Goal: Transaction & Acquisition: Purchase product/service

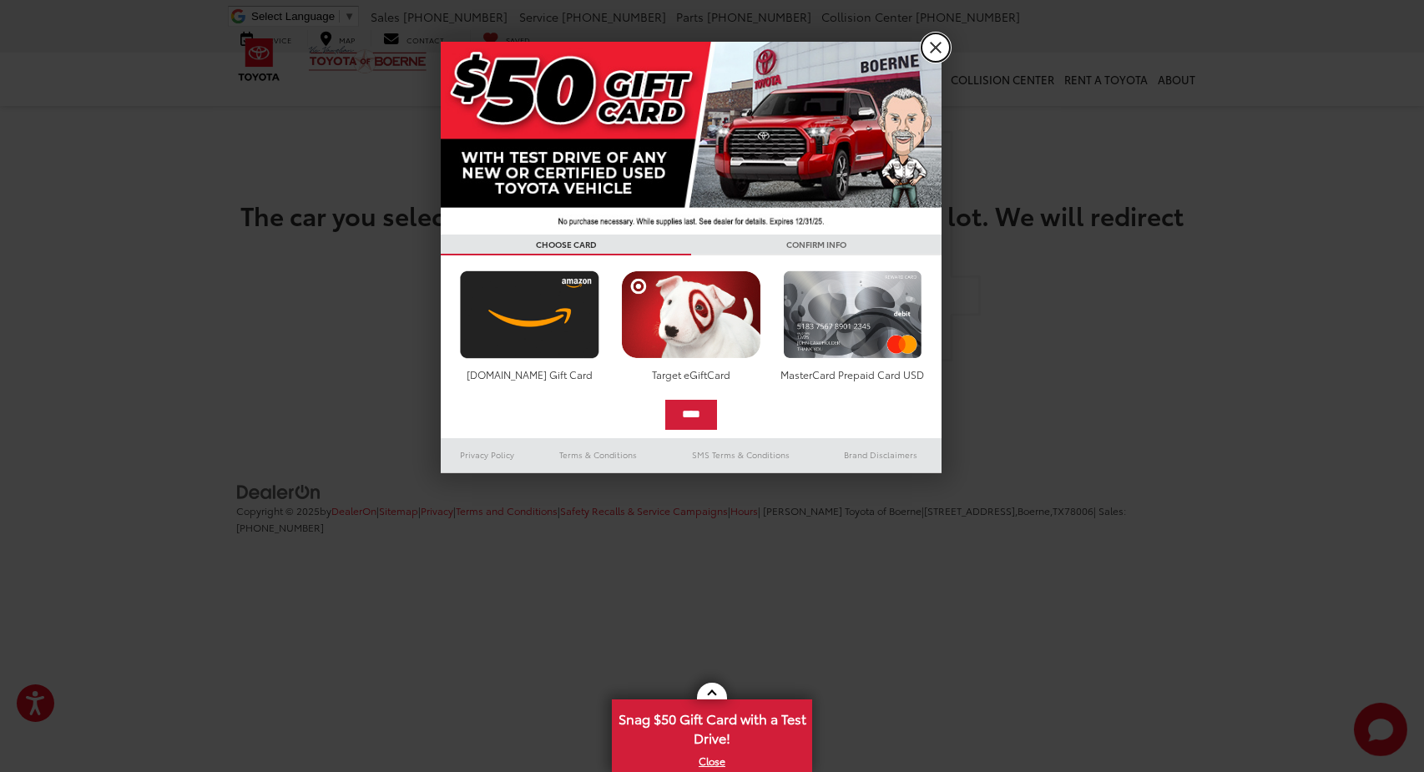
click at [939, 38] on link "X" at bounding box center [936, 47] width 28 height 28
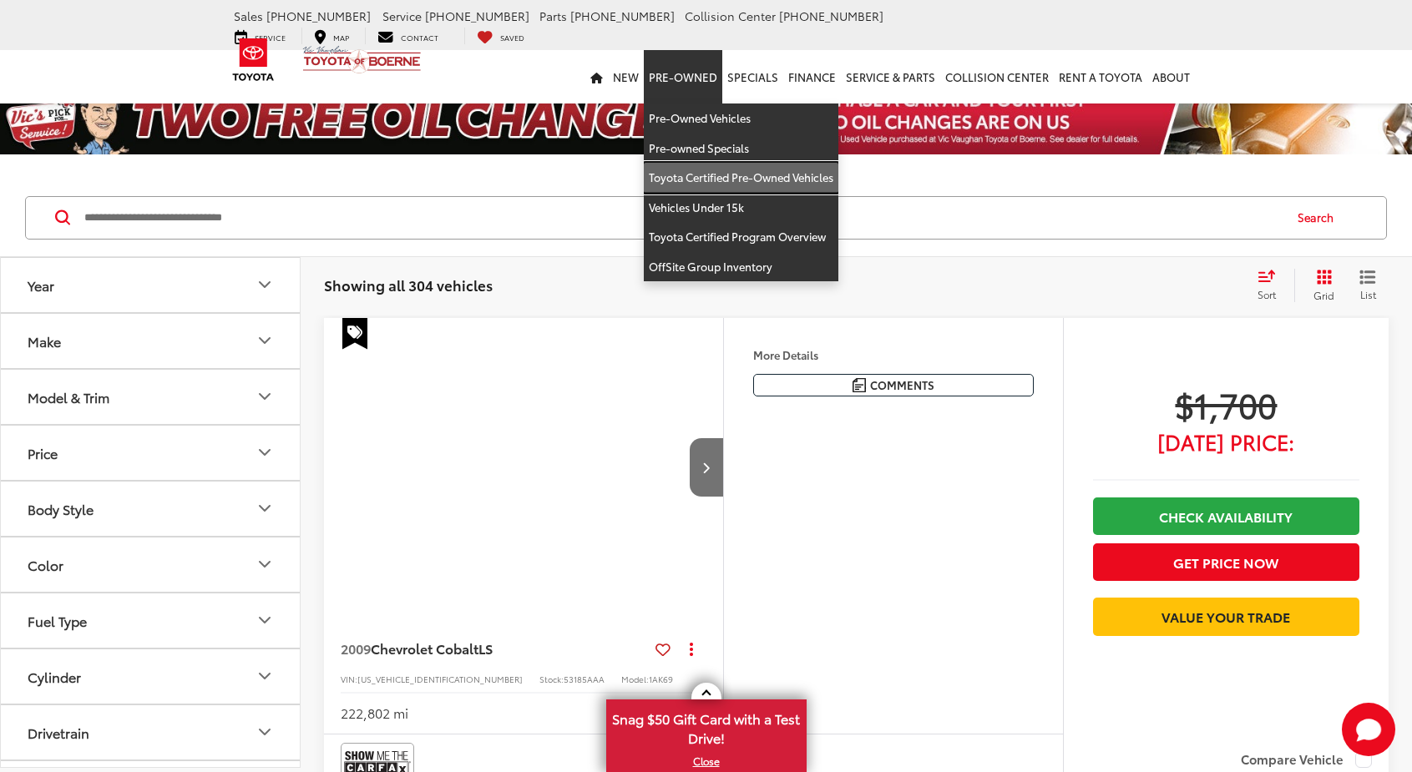
click at [714, 163] on link "Toyota Certified Pre-Owned Vehicles" at bounding box center [741, 178] width 195 height 30
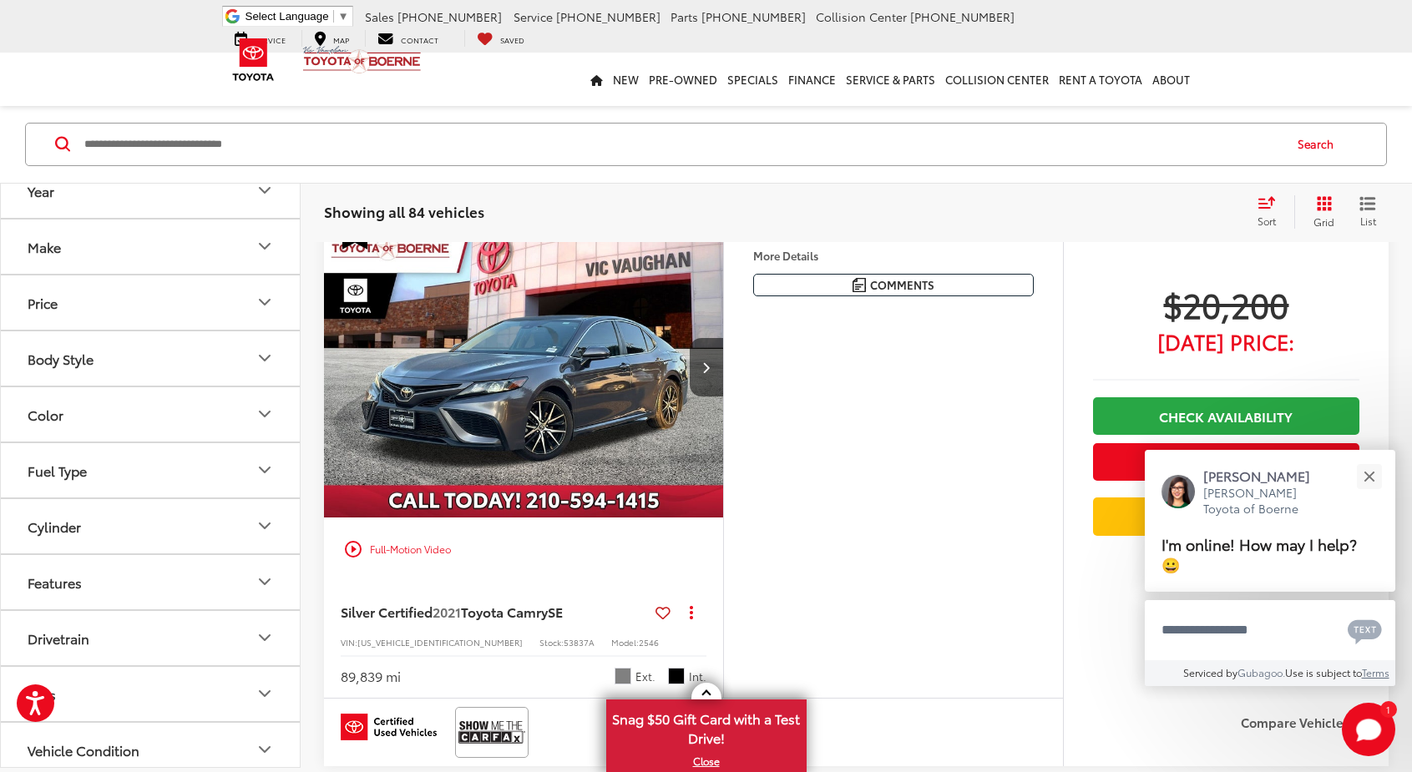
scroll to position [1837, 0]
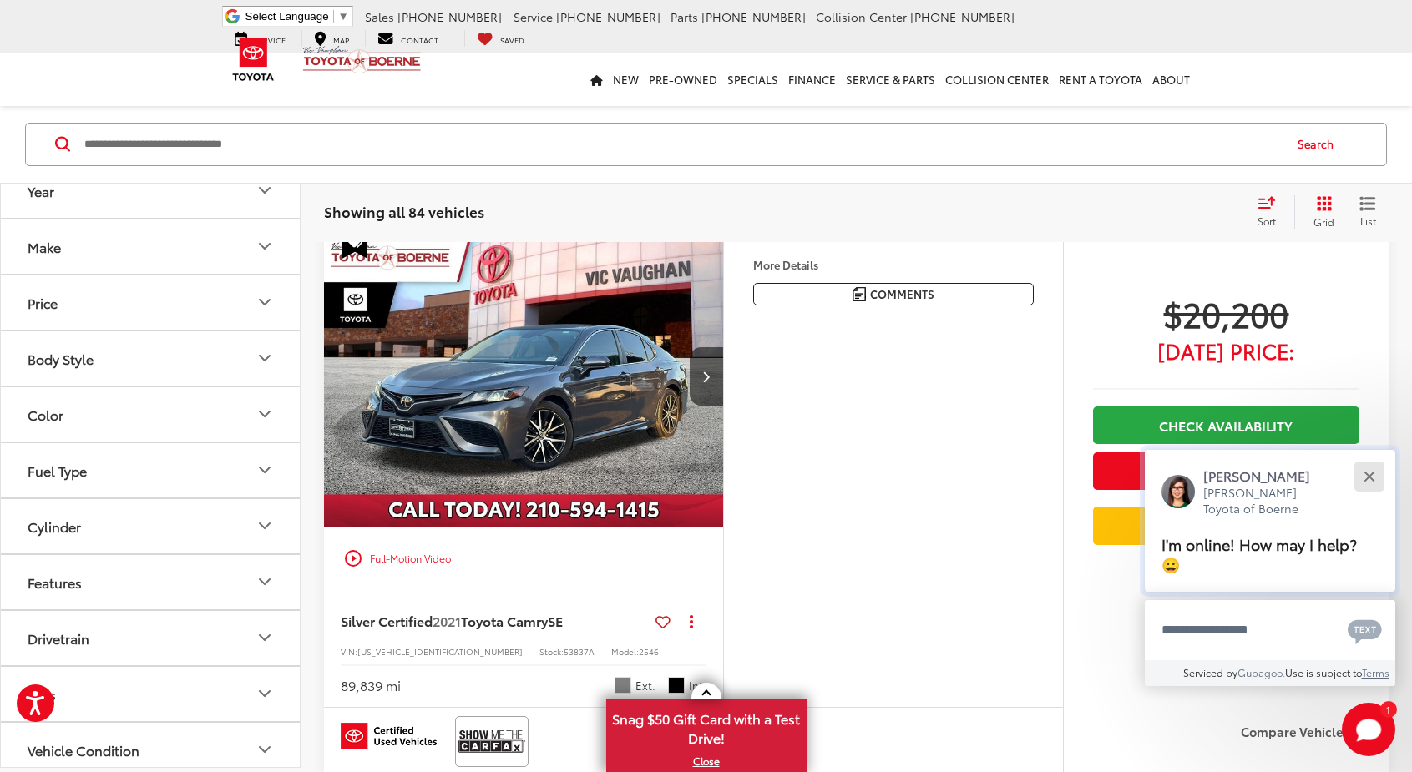
click at [1368, 475] on div "Close" at bounding box center [1368, 476] width 11 height 11
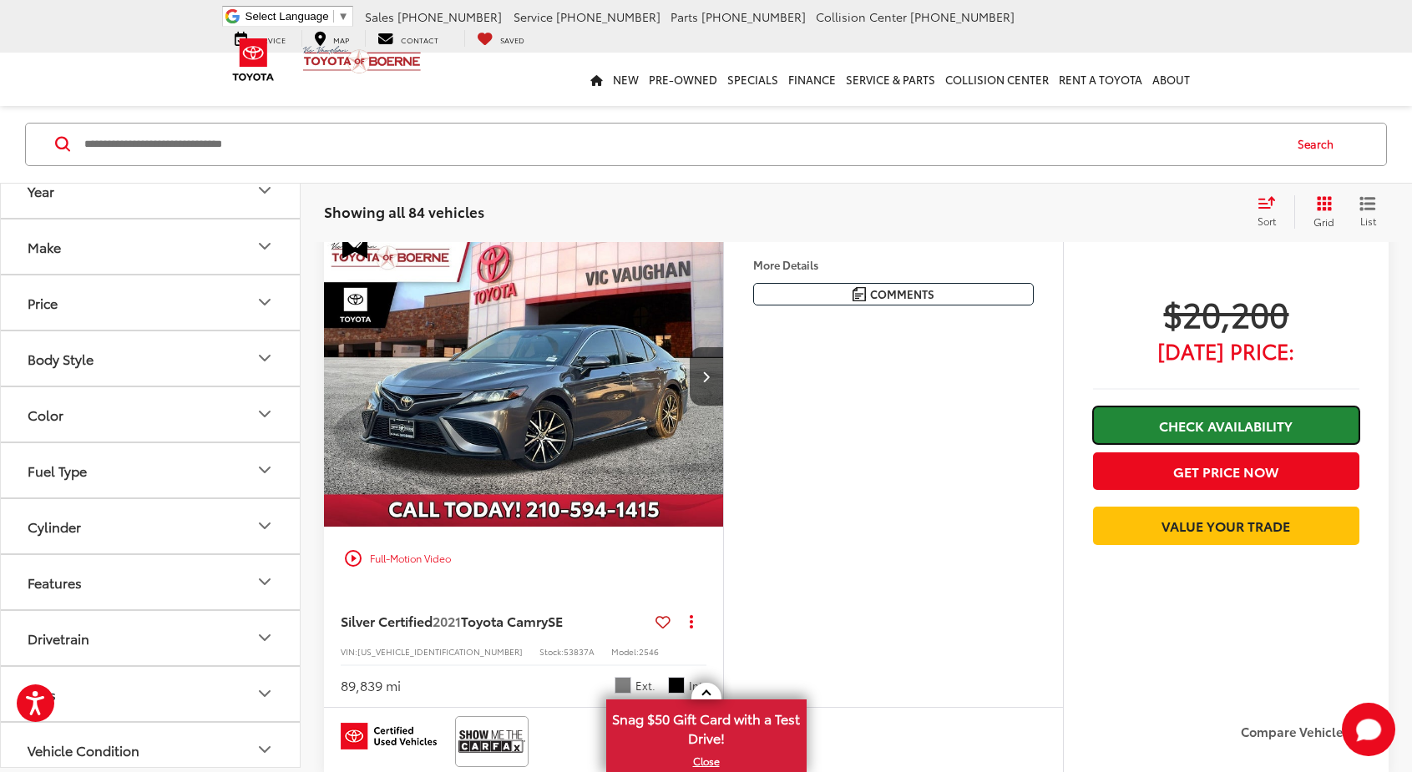
click at [1281, 427] on link "Check Availability" at bounding box center [1226, 426] width 266 height 38
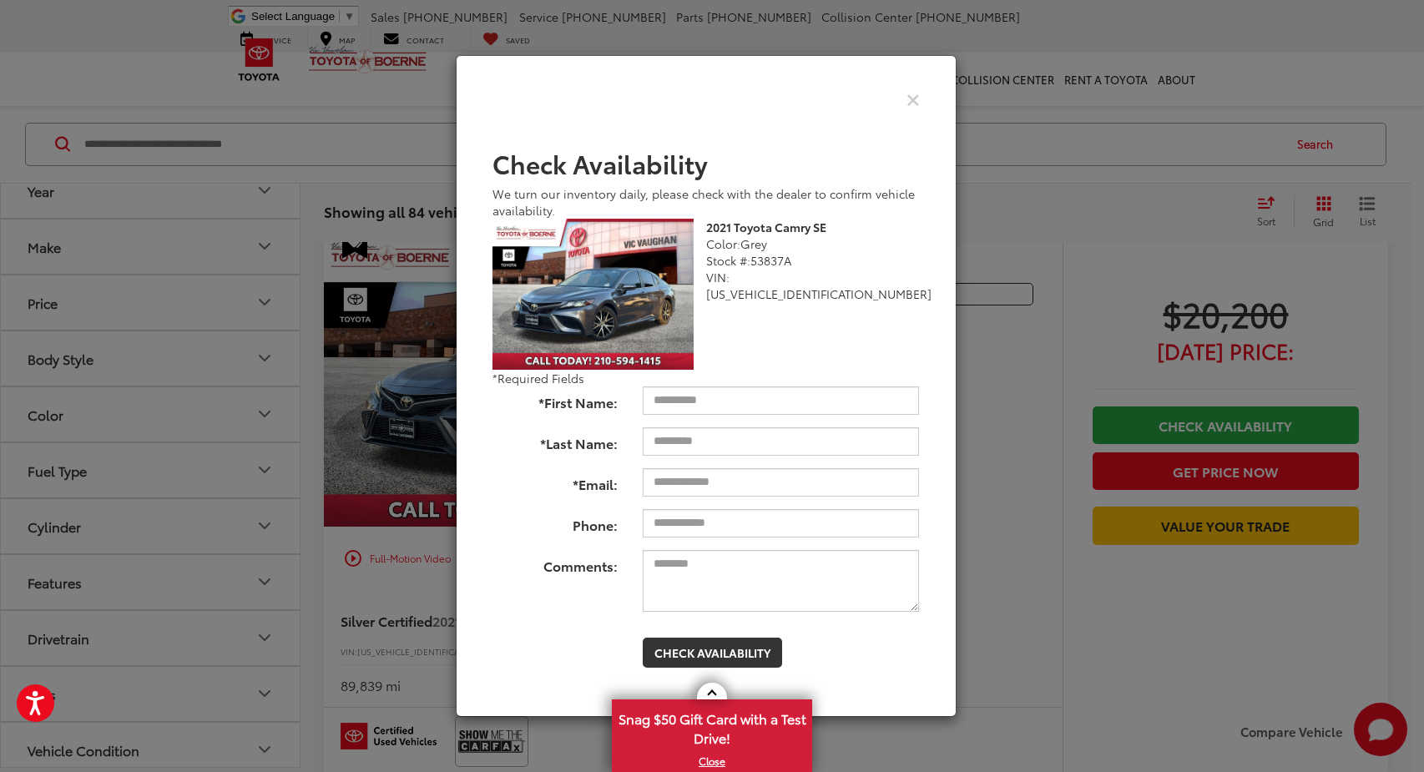
click at [921, 95] on div "Check Pricing and Availability" at bounding box center [706, 99] width 453 height 41
click at [914, 102] on icon "Close" at bounding box center [913, 99] width 13 height 18
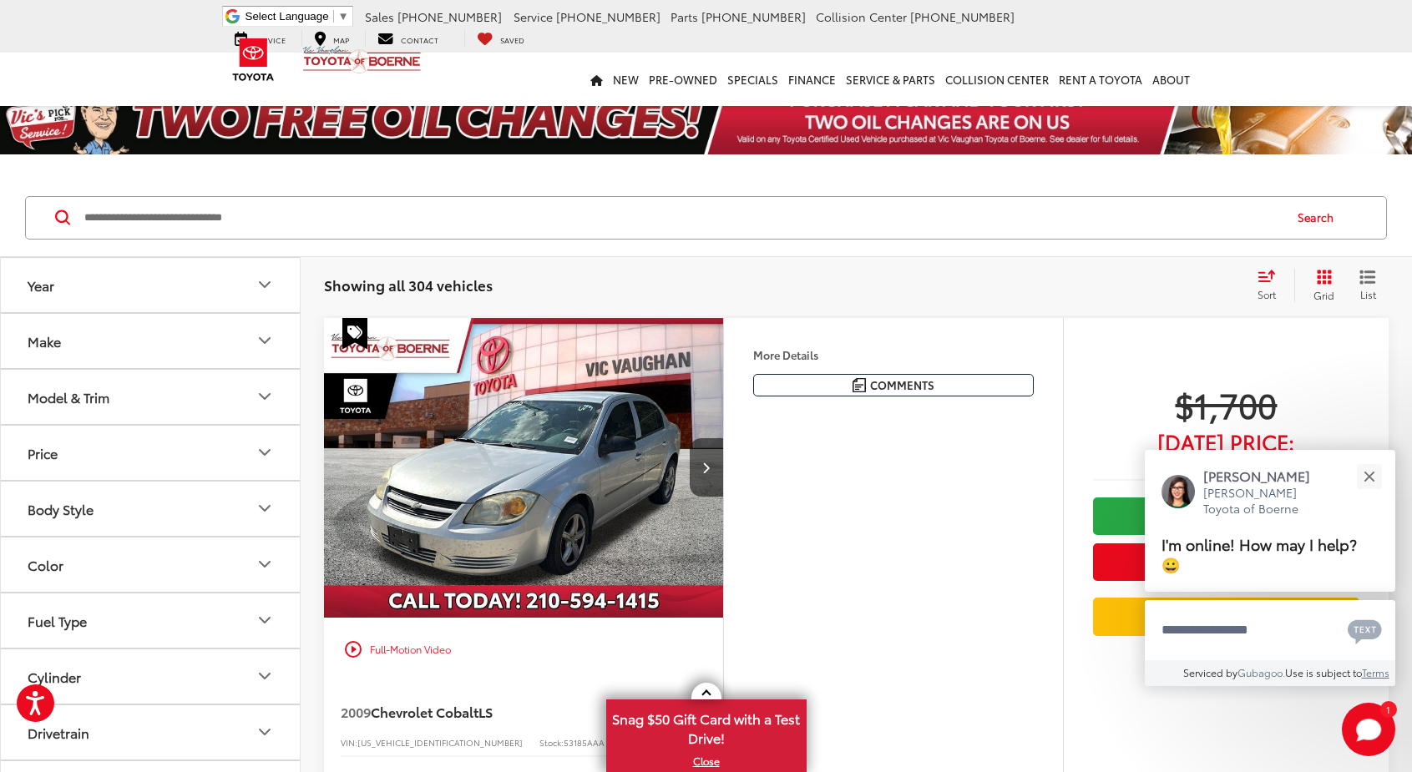
click at [272, 454] on icon "Price" at bounding box center [265, 453] width 20 height 20
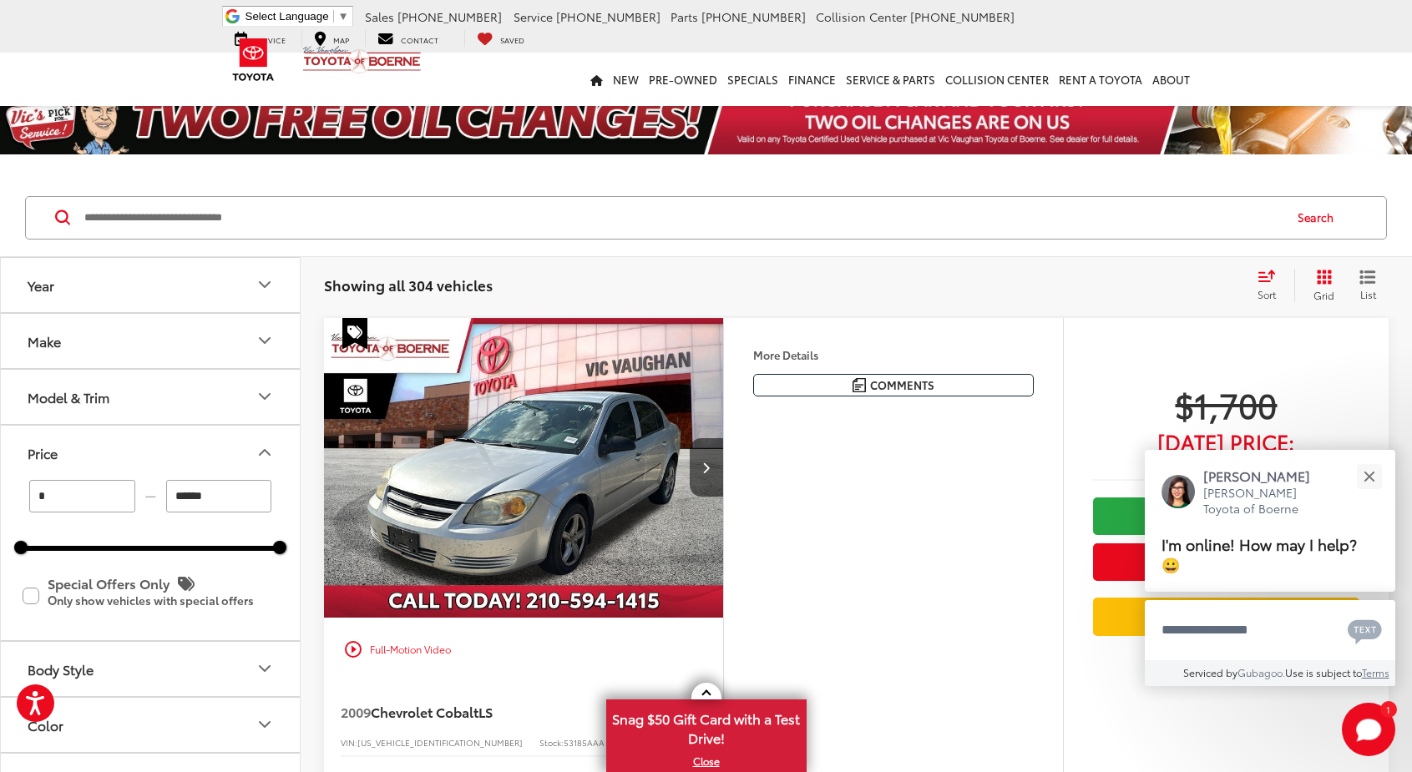
drag, startPoint x: 218, startPoint y: 496, endPoint x: 113, endPoint y: 493, distance: 105.2
click at [114, 493] on div "* — ******" at bounding box center [150, 496] width 259 height 33
type input "******"
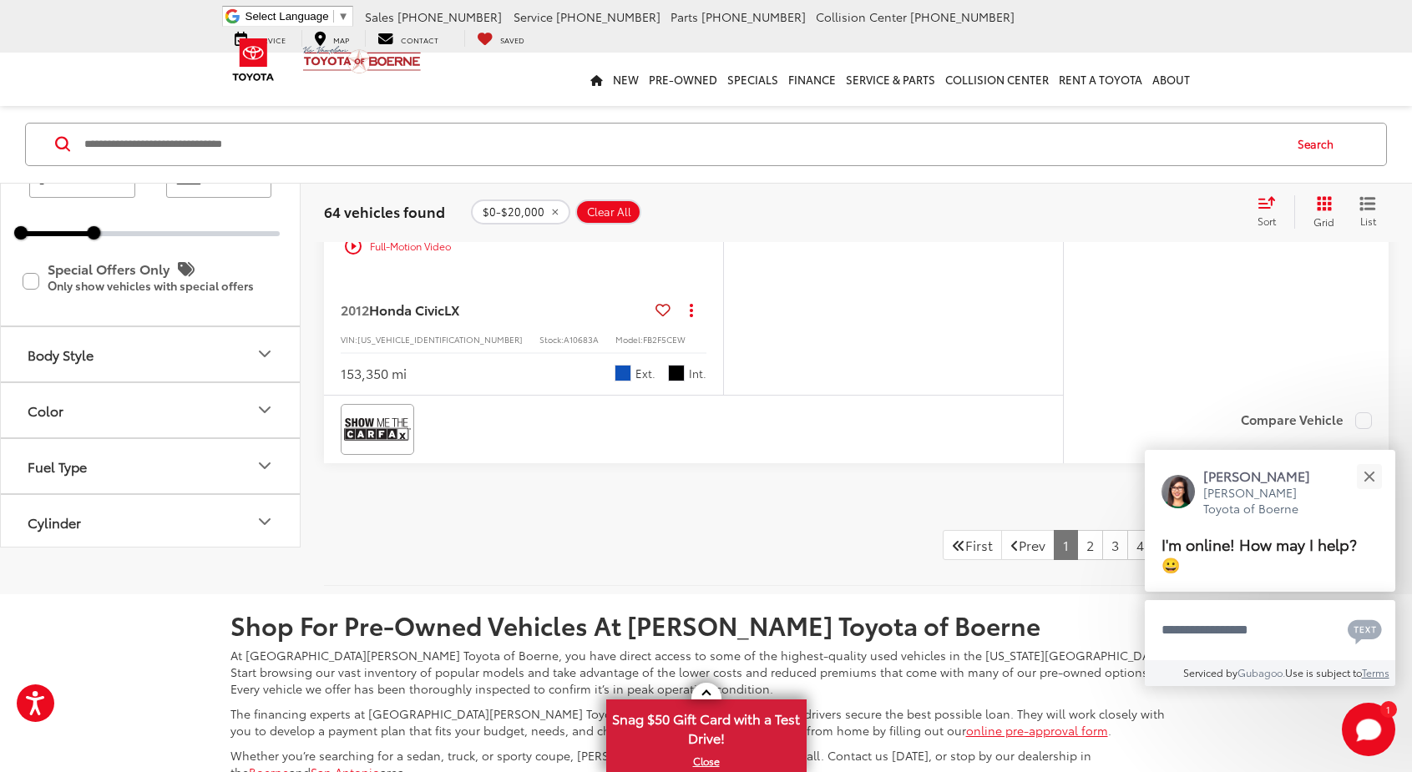
scroll to position [6536, 0]
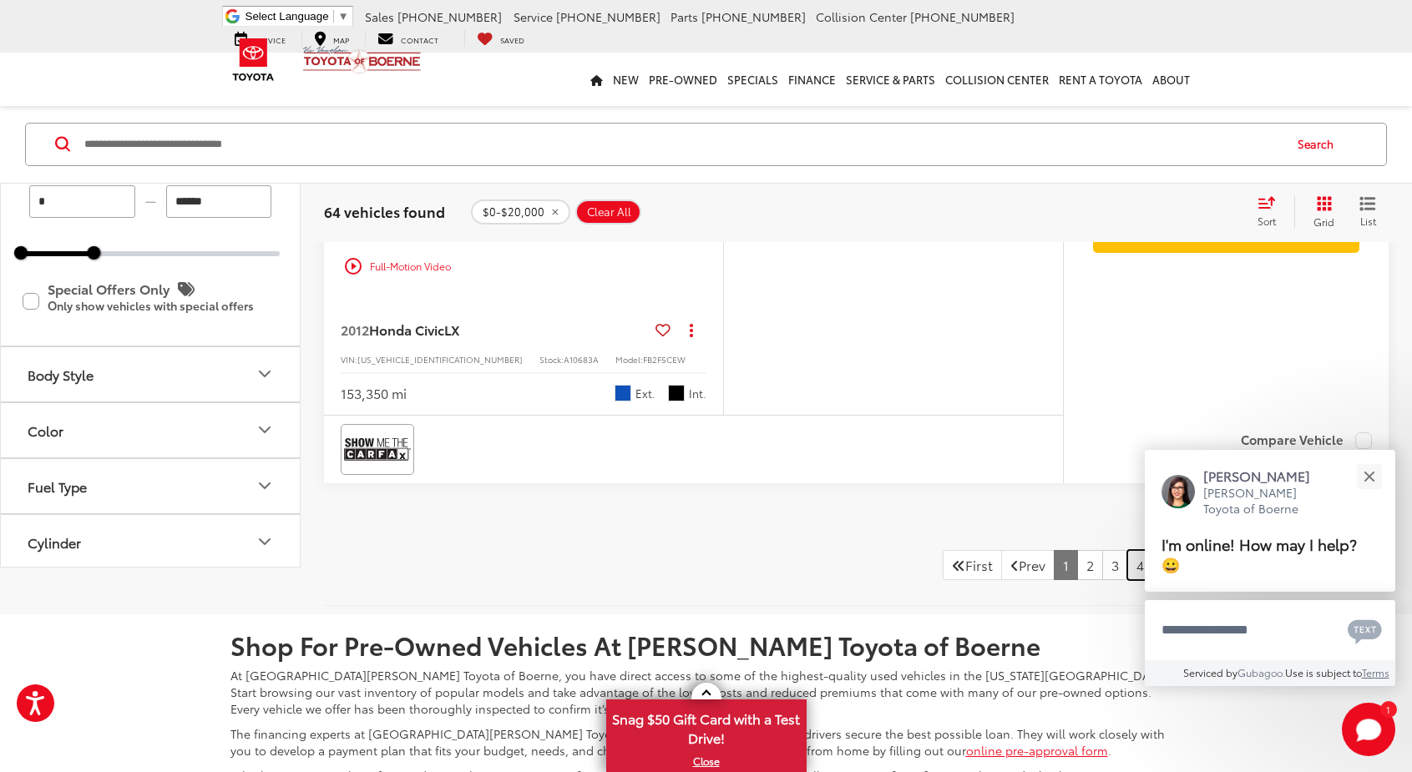
click at [1127, 564] on link "4" at bounding box center [1140, 565] width 26 height 30
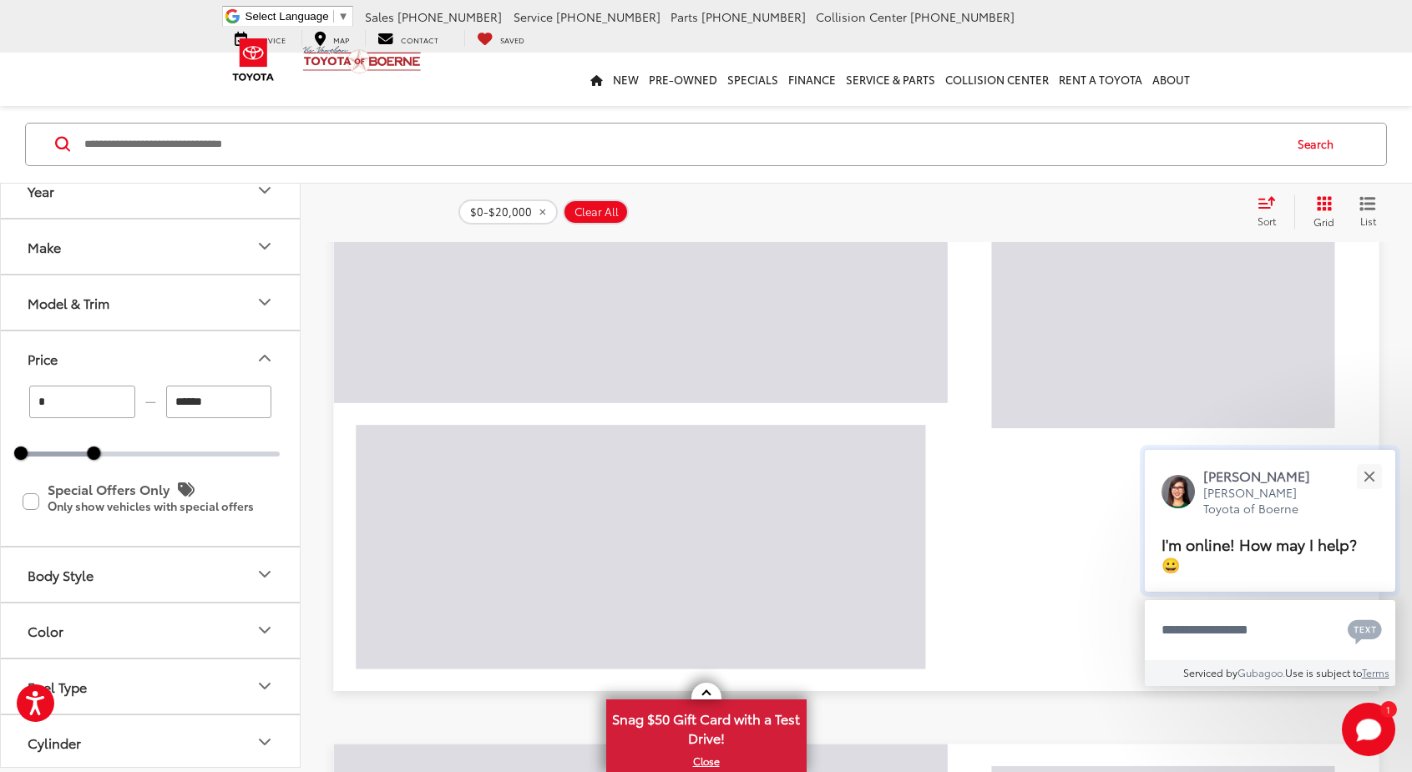
scroll to position [1222, 0]
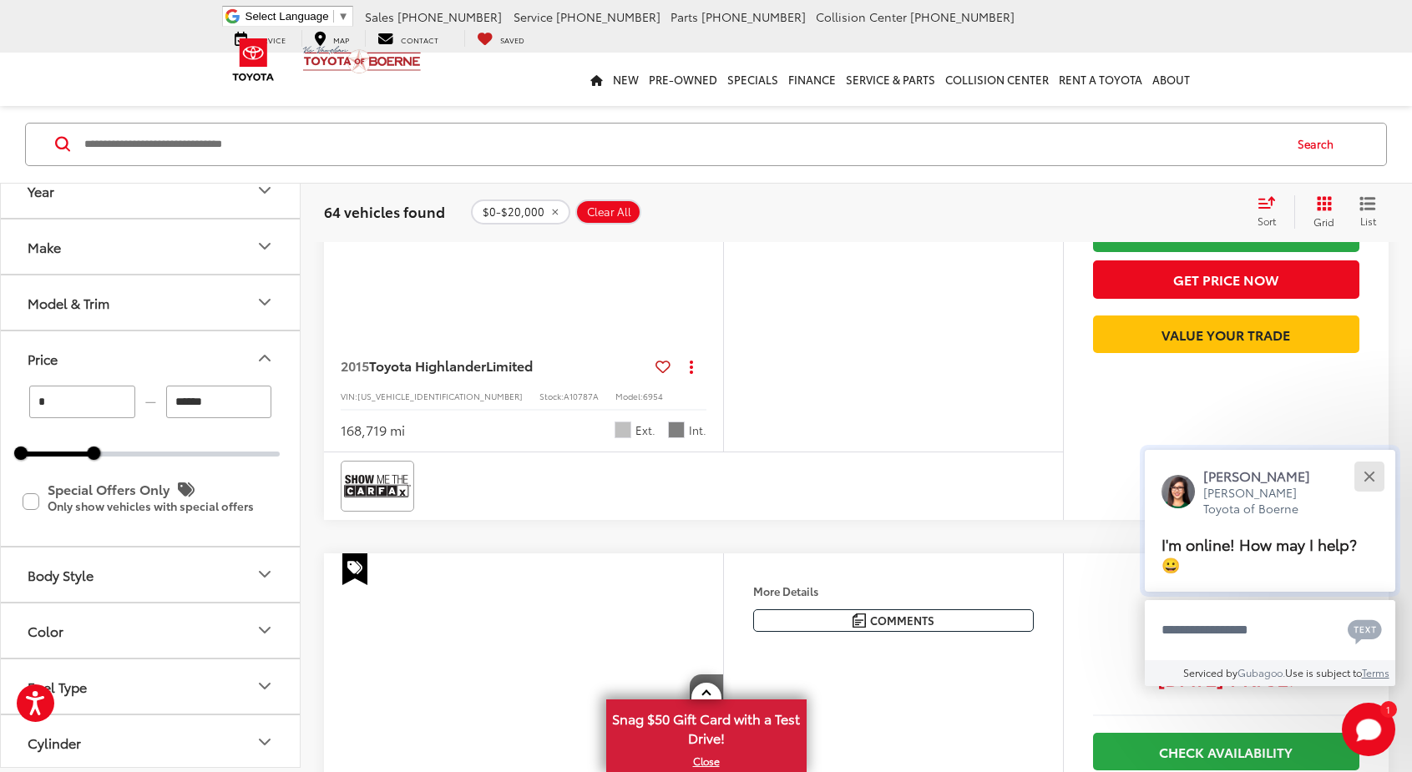
click at [1370, 478] on div "Close" at bounding box center [1368, 476] width 11 height 11
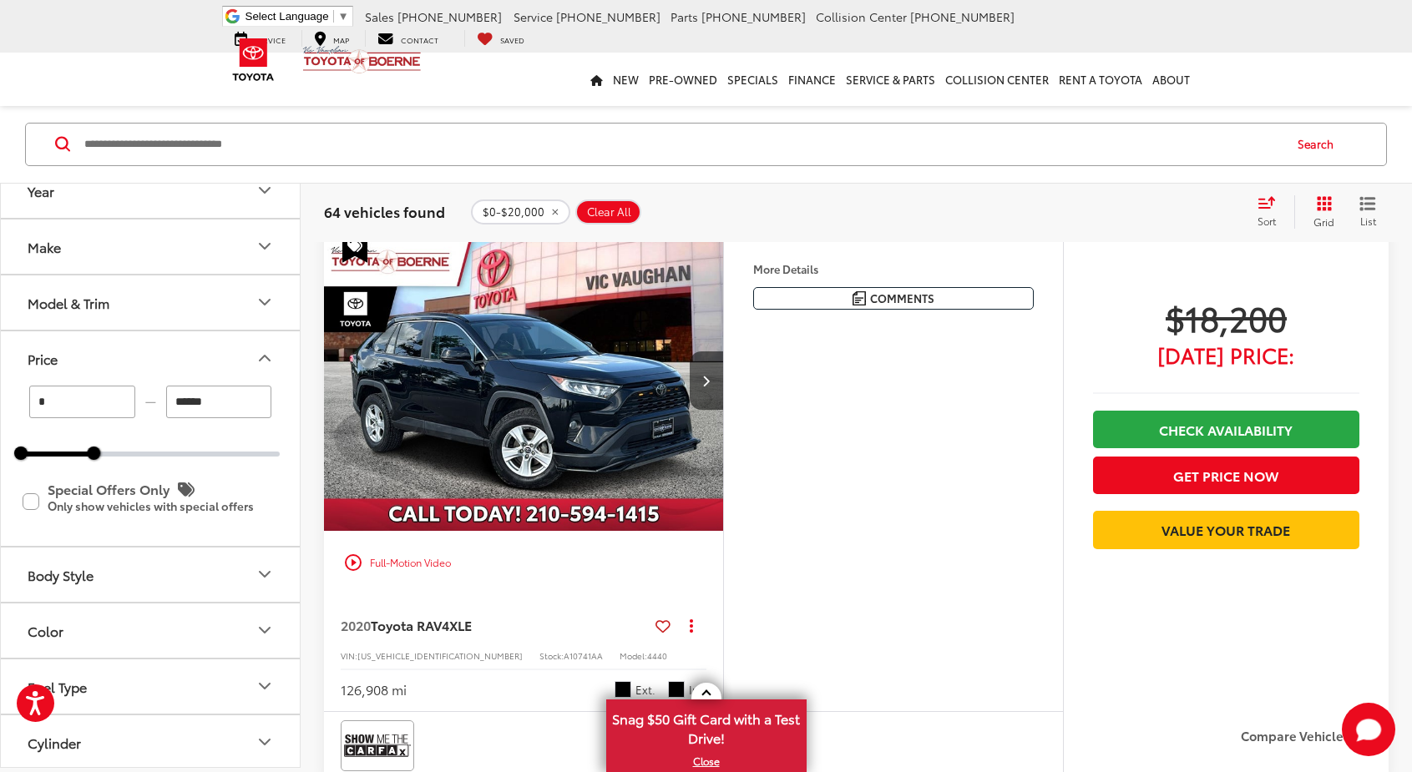
scroll to position [5876, 0]
